Goal: Task Accomplishment & Management: Manage account settings

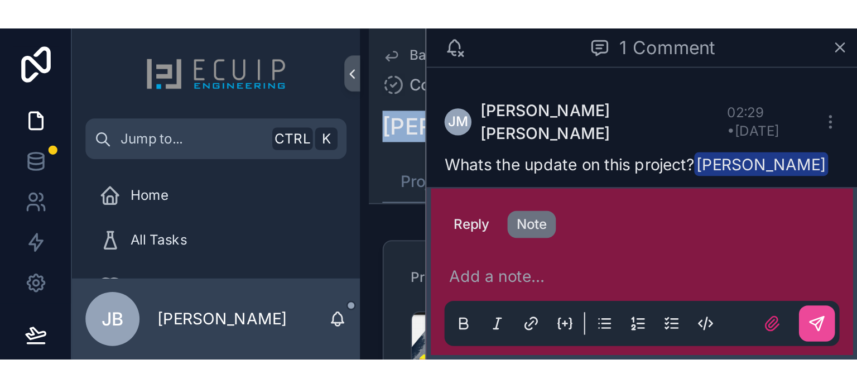
scroll to position [56, 0]
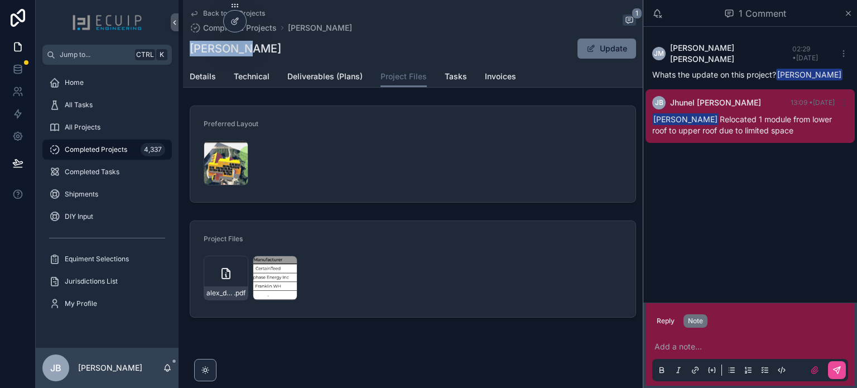
click at [844, 98] on icon "scrollable content" at bounding box center [843, 102] width 9 height 9
click at [804, 166] on div "[PERSON_NAME] [PERSON_NAME] 02:29 • [DATE] Whats the update on this project? [P…" at bounding box center [750, 165] width 214 height 276
click at [843, 98] on icon "scrollable content" at bounding box center [843, 102] width 9 height 9
click at [810, 150] on div "[PERSON_NAME] [PERSON_NAME] 02:29 • [DATE] Whats the update on this project? [P…" at bounding box center [750, 165] width 214 height 276
click at [706, 343] on p "scrollable content" at bounding box center [752, 346] width 196 height 11
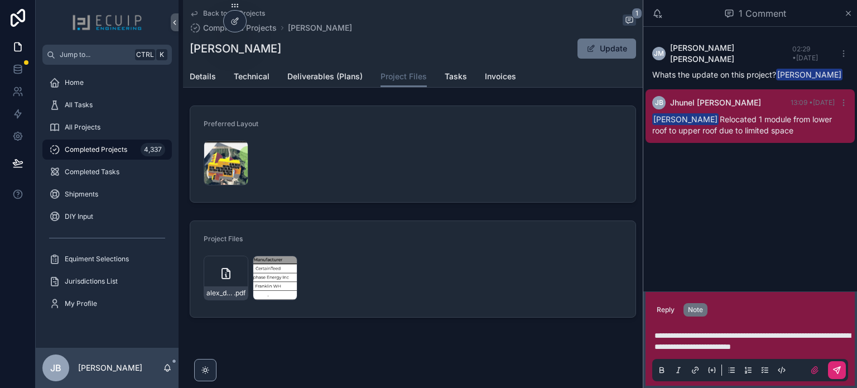
click at [839, 370] on icon "scrollable content" at bounding box center [836, 369] width 7 height 7
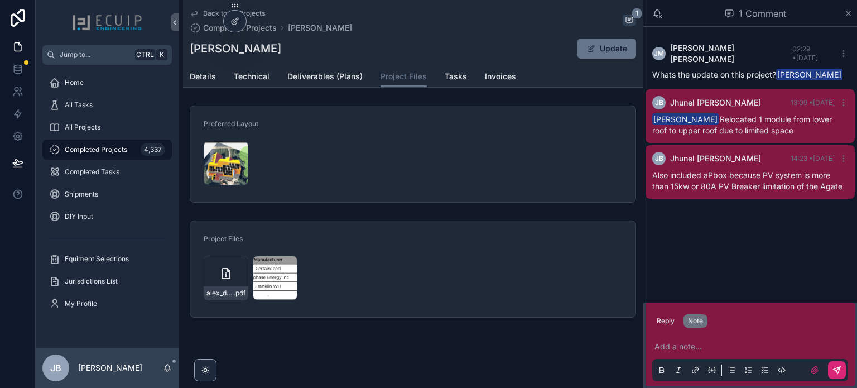
click at [734, 242] on div "[PERSON_NAME] [PERSON_NAME] 02:29 • [DATE] Whats the update on this project? [P…" at bounding box center [750, 165] width 214 height 276
click at [97, 124] on span "All Projects" at bounding box center [83, 127] width 36 height 9
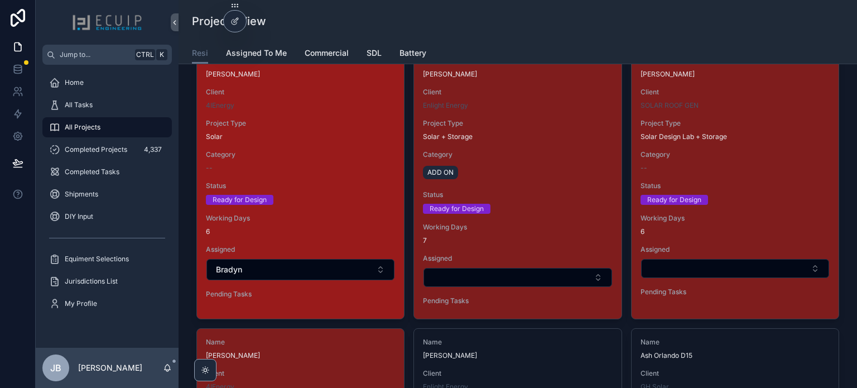
scroll to position [1785, 0]
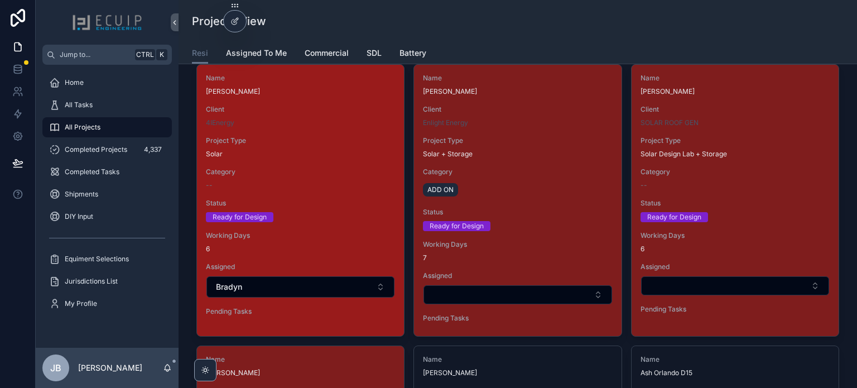
click at [330, 217] on div "Ready for Design" at bounding box center [300, 217] width 189 height 10
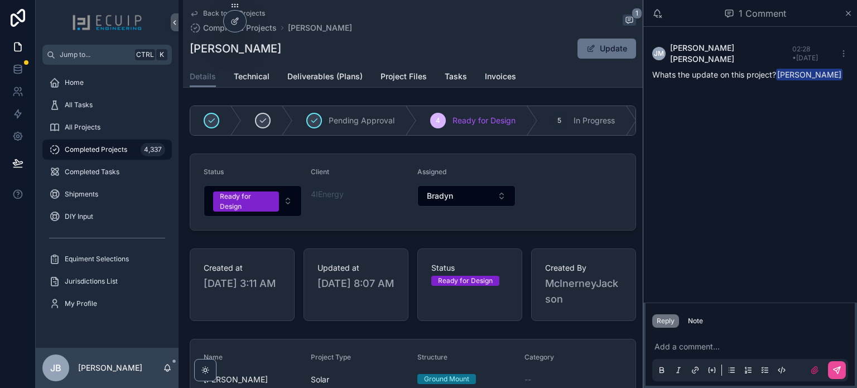
drag, startPoint x: 302, startPoint y: 51, endPoint x: 192, endPoint y: 54, distance: 109.9
click at [192, 54] on div "[PERSON_NAME] Update" at bounding box center [413, 48] width 446 height 21
copy h1 "[PERSON_NAME]"
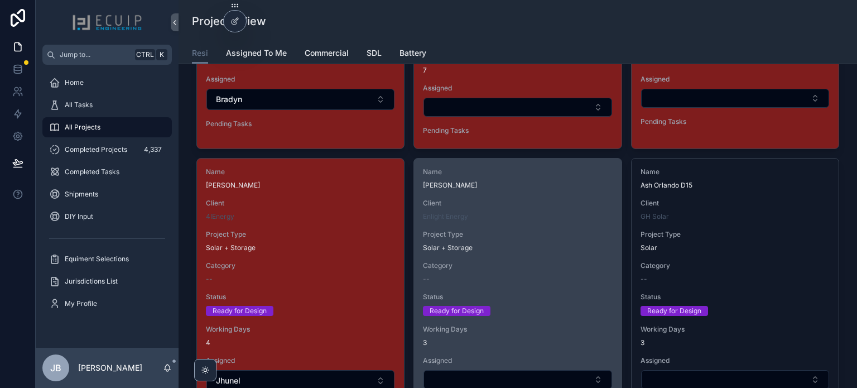
scroll to position [2064, 0]
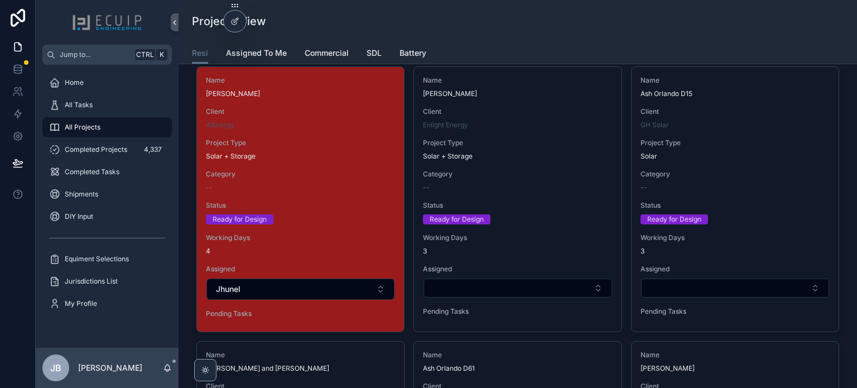
click at [334, 225] on div "Name Alex Duan Client 4IEnergy Project Type Solar + Storage Category -- Status …" at bounding box center [300, 199] width 207 height 264
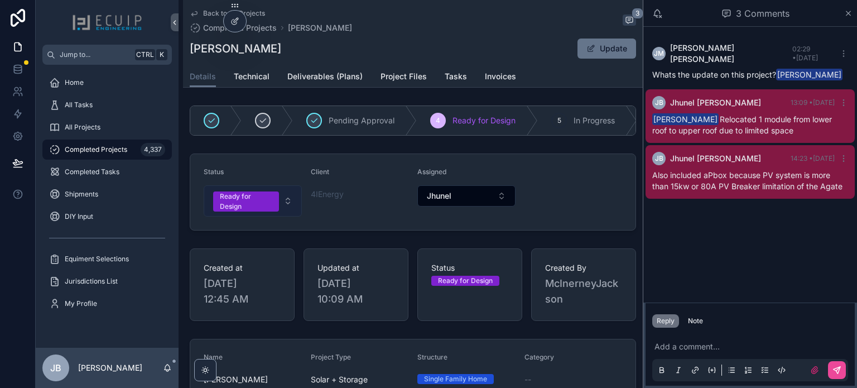
click at [278, 196] on button "Ready for Design" at bounding box center [253, 200] width 98 height 31
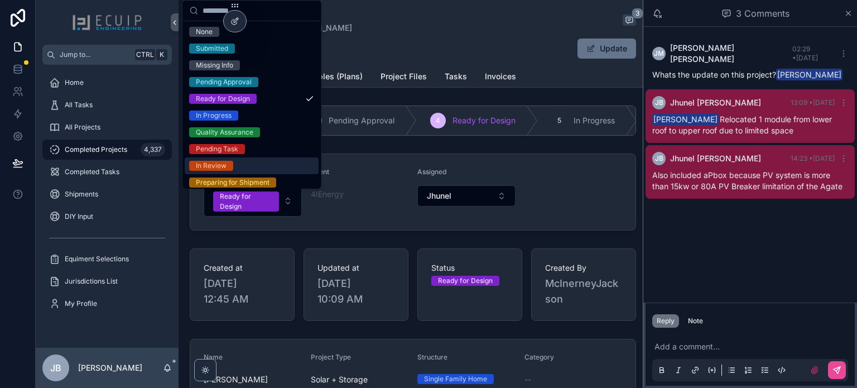
click at [261, 166] on div "In Review" at bounding box center [252, 165] width 134 height 17
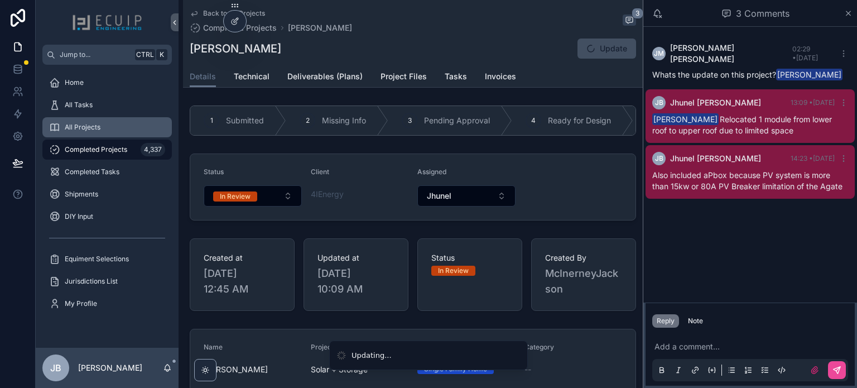
click at [131, 124] on div "All Projects" at bounding box center [107, 127] width 116 height 18
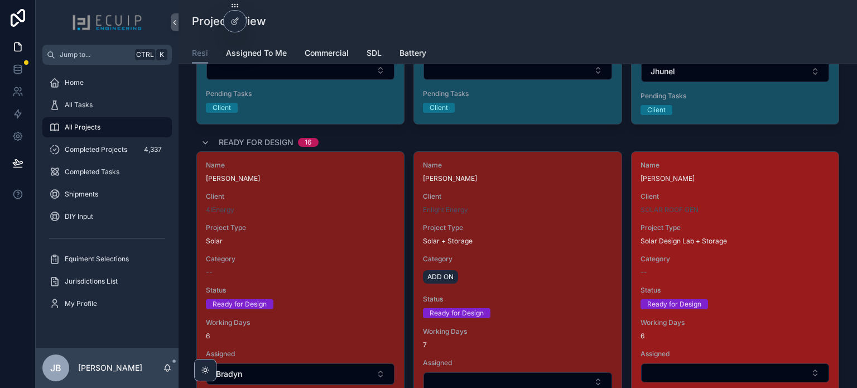
scroll to position [1673, 0]
